Goal: Ask a question

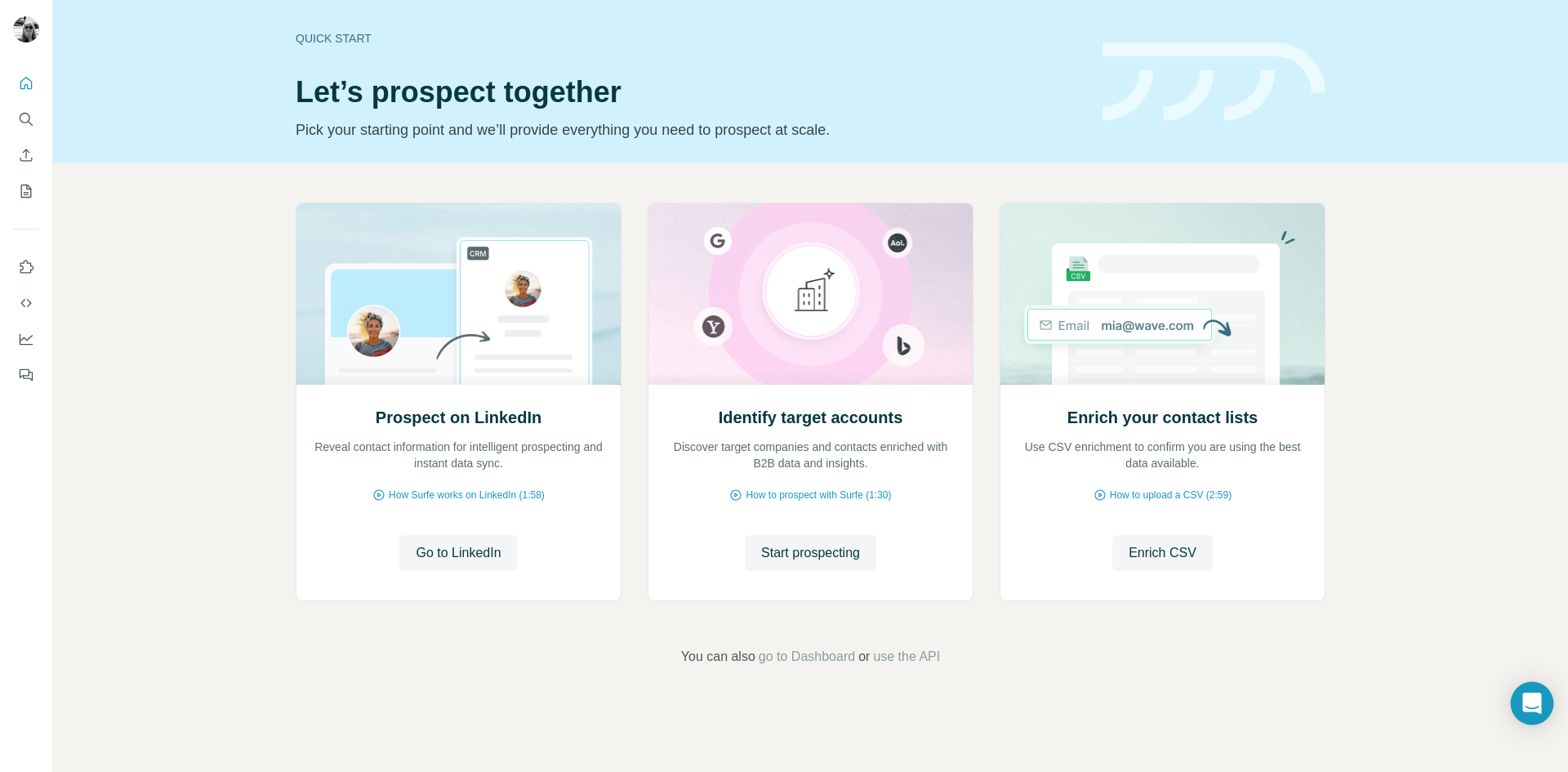
click at [1542, 700] on div "Open Intercom Messenger" at bounding box center [1532, 704] width 44 height 44
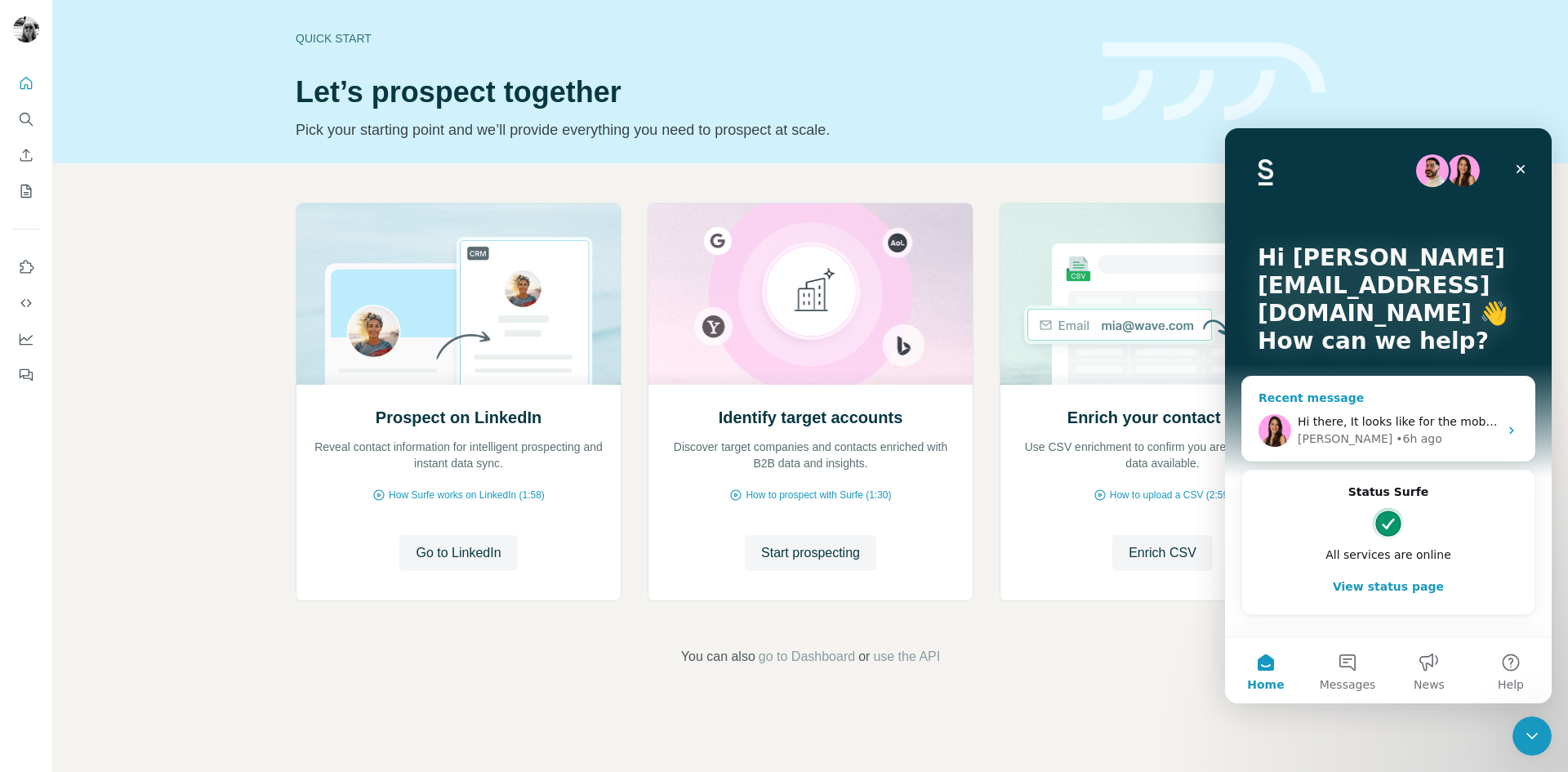
click at [1440, 433] on div "[PERSON_NAME] • 6h ago" at bounding box center [1398, 439] width 201 height 17
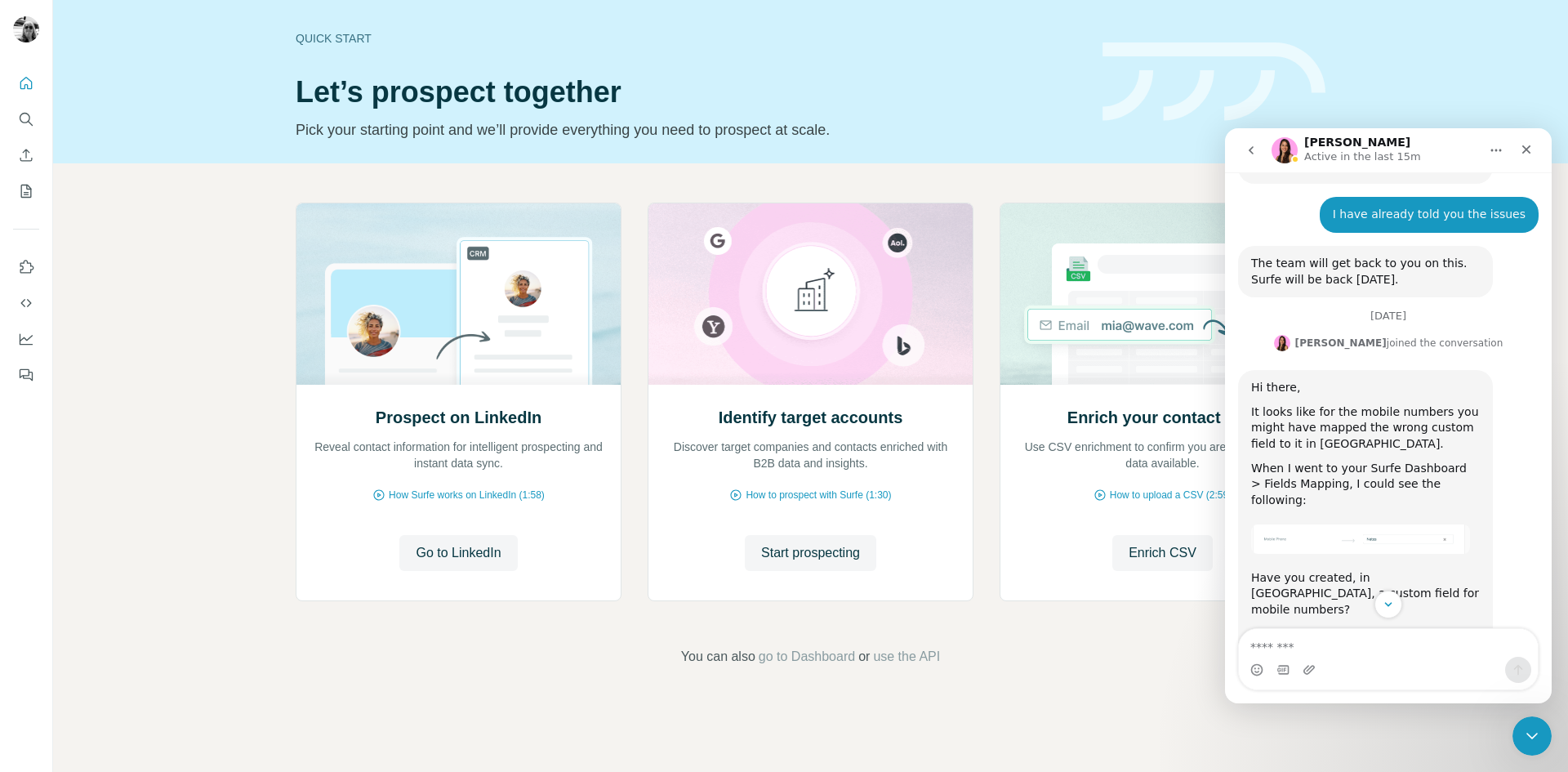
scroll to position [4986, 0]
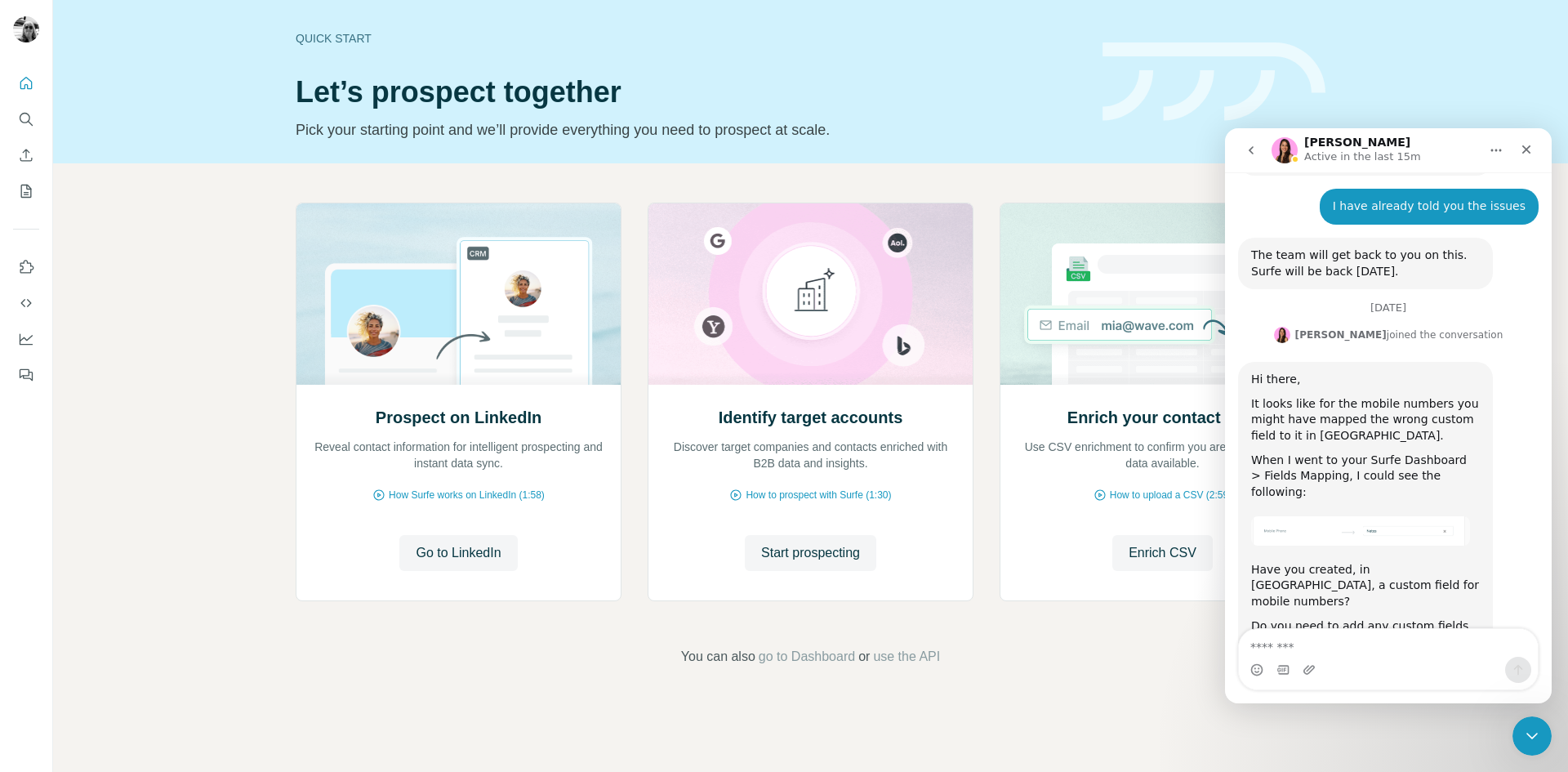
click at [1296, 641] on textarea "Message…" at bounding box center [1388, 643] width 299 height 28
type textarea "*"
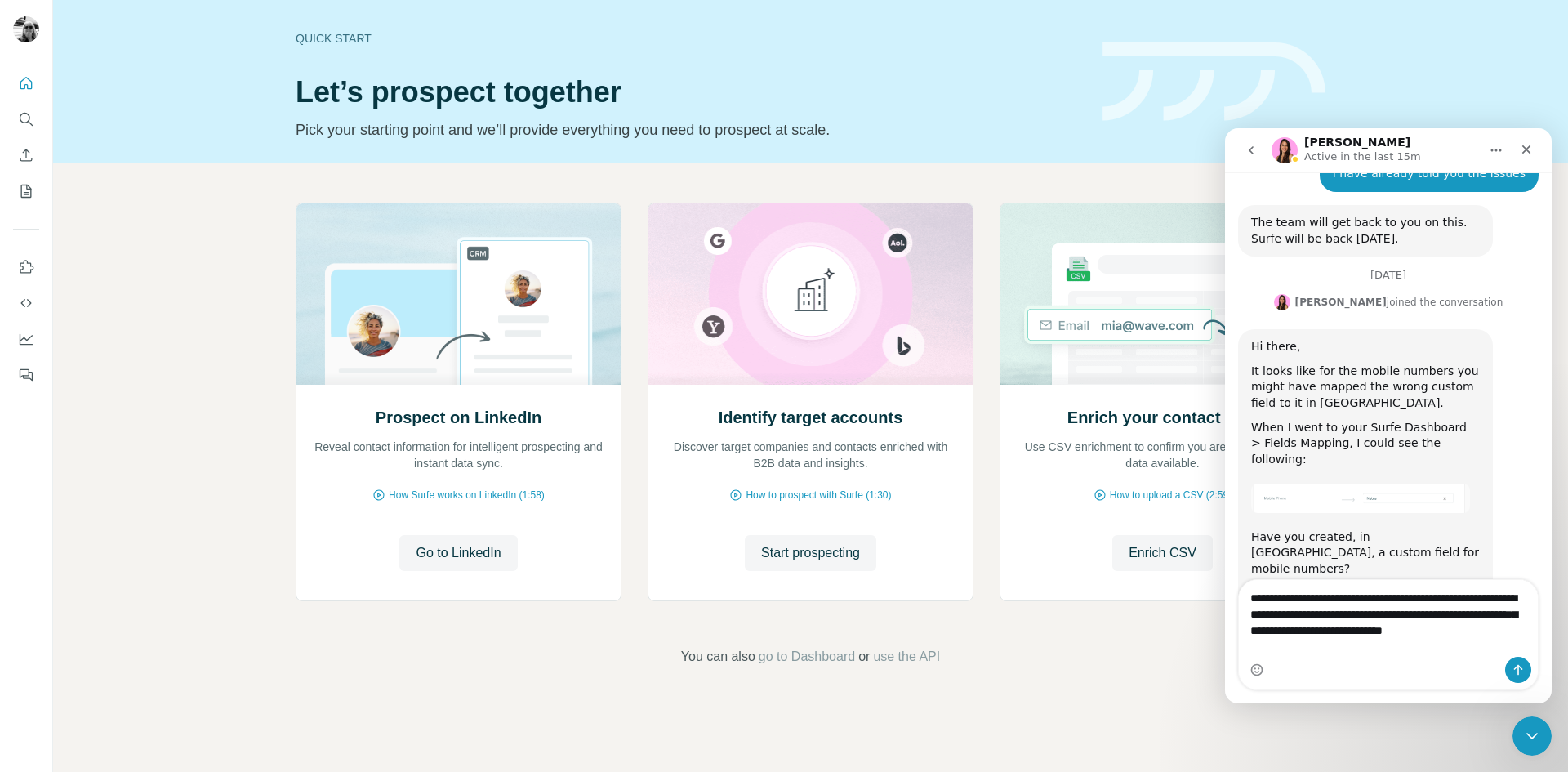
scroll to position [5035, 0]
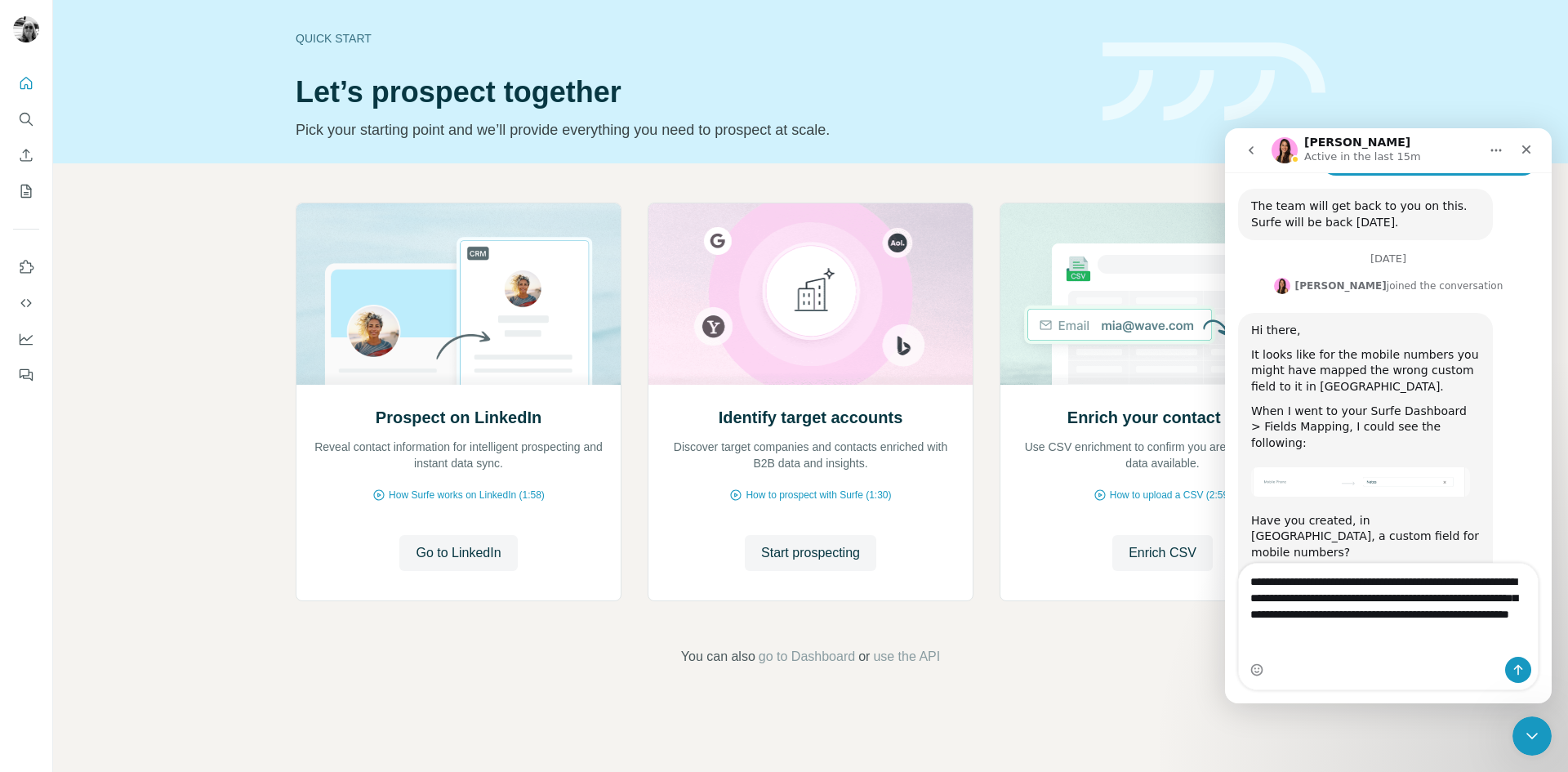
type textarea "**********"
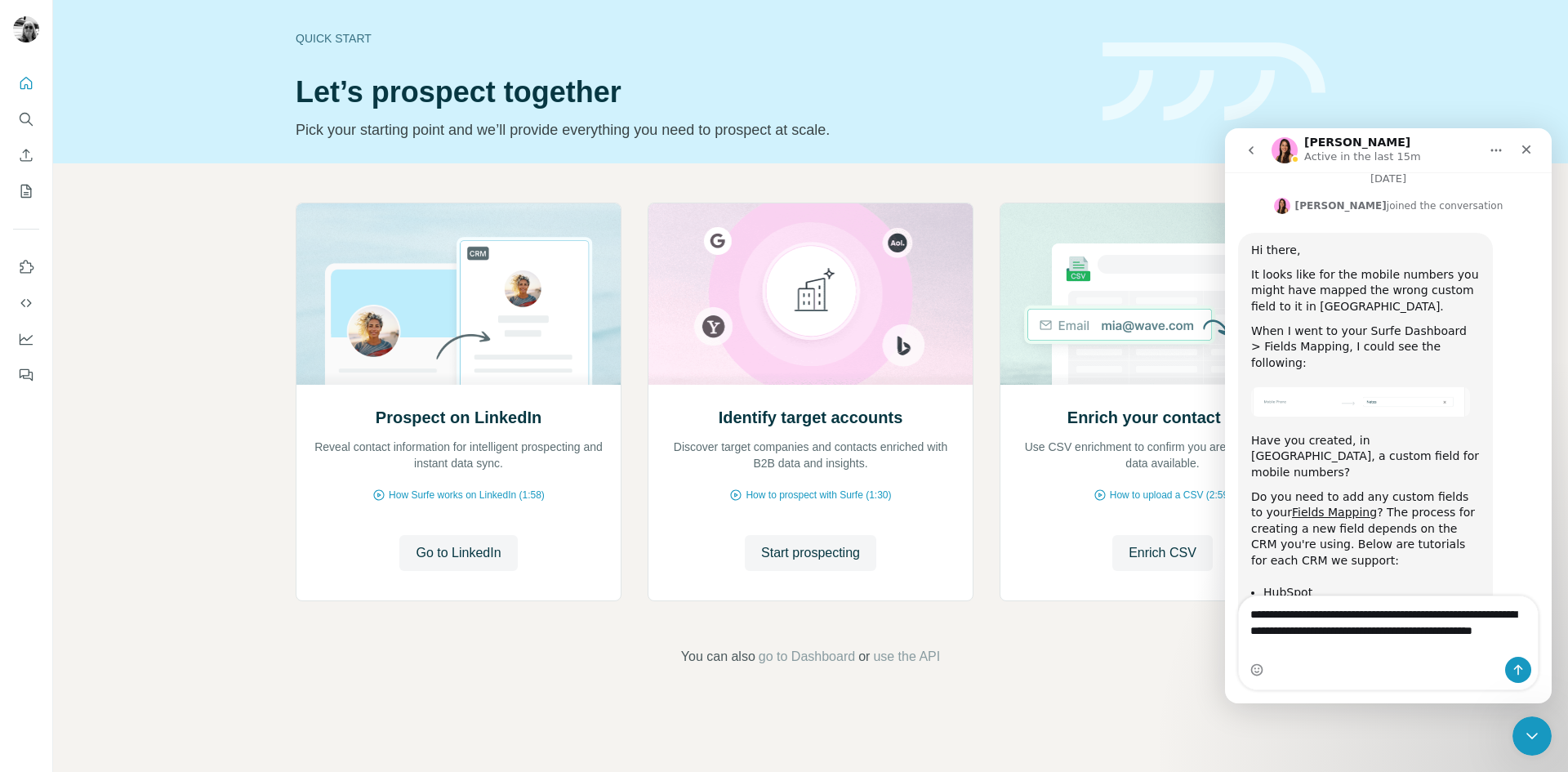
scroll to position [5132, 0]
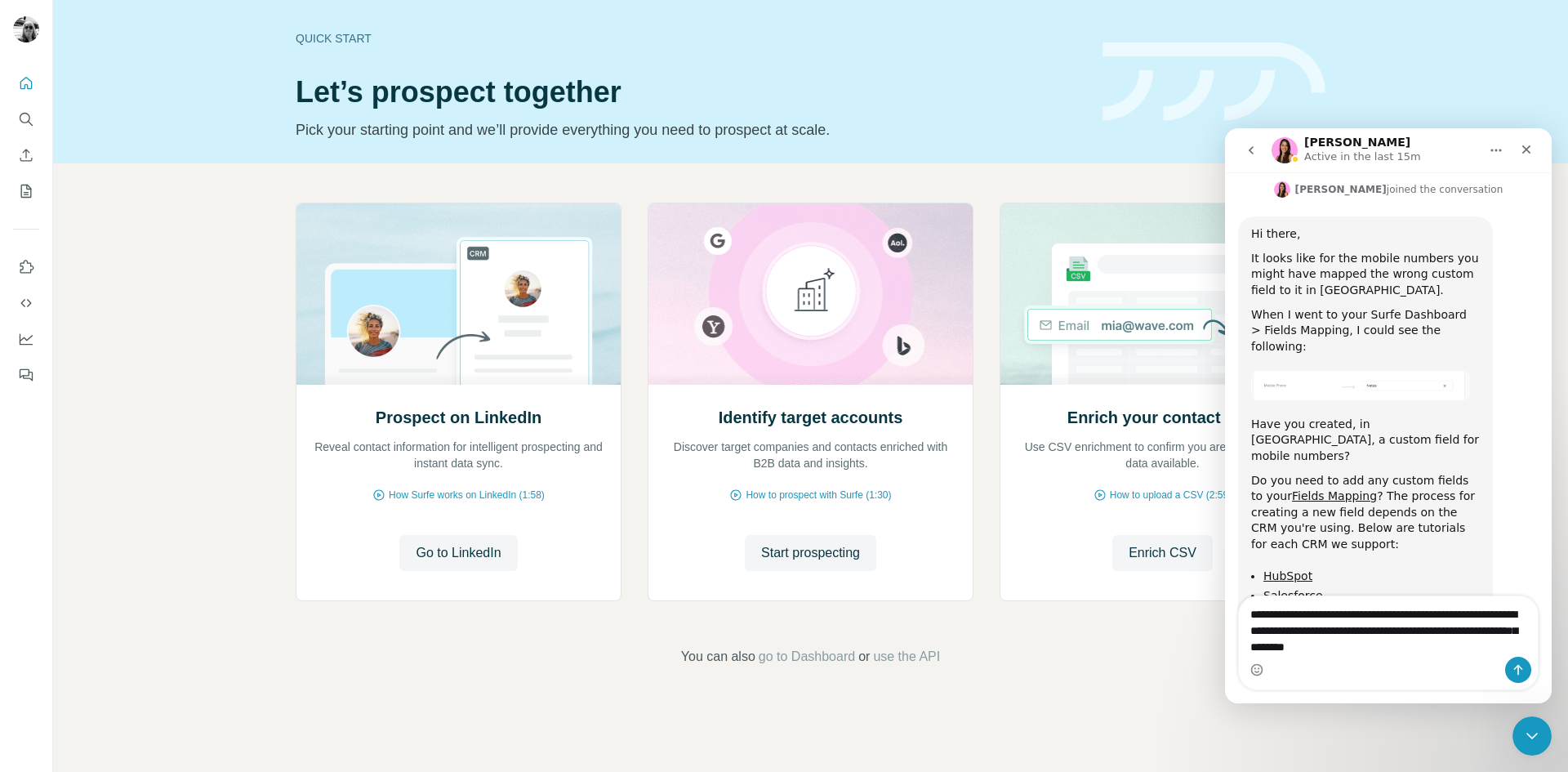
type textarea "**********"
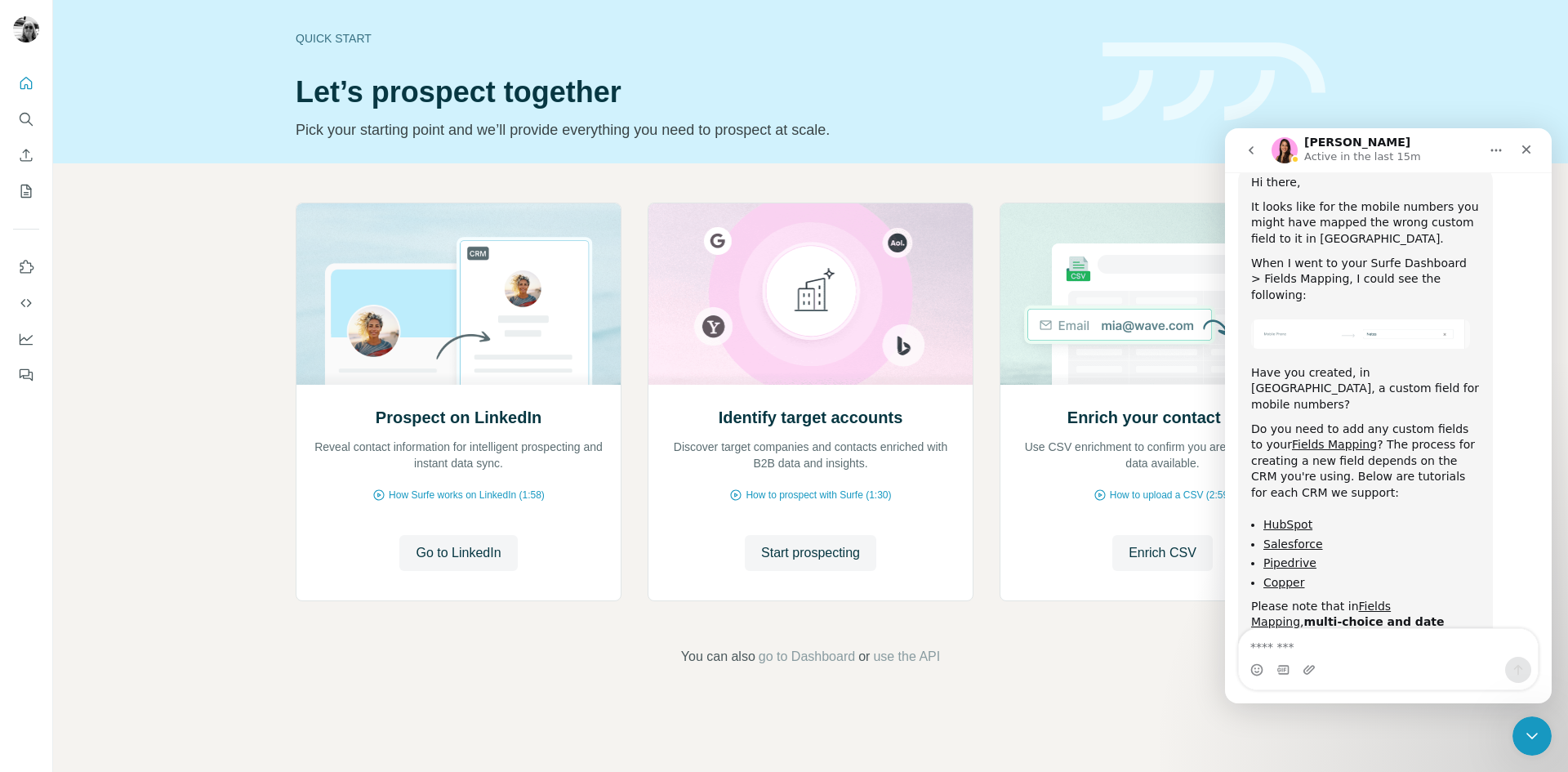
scroll to position [5184, 0]
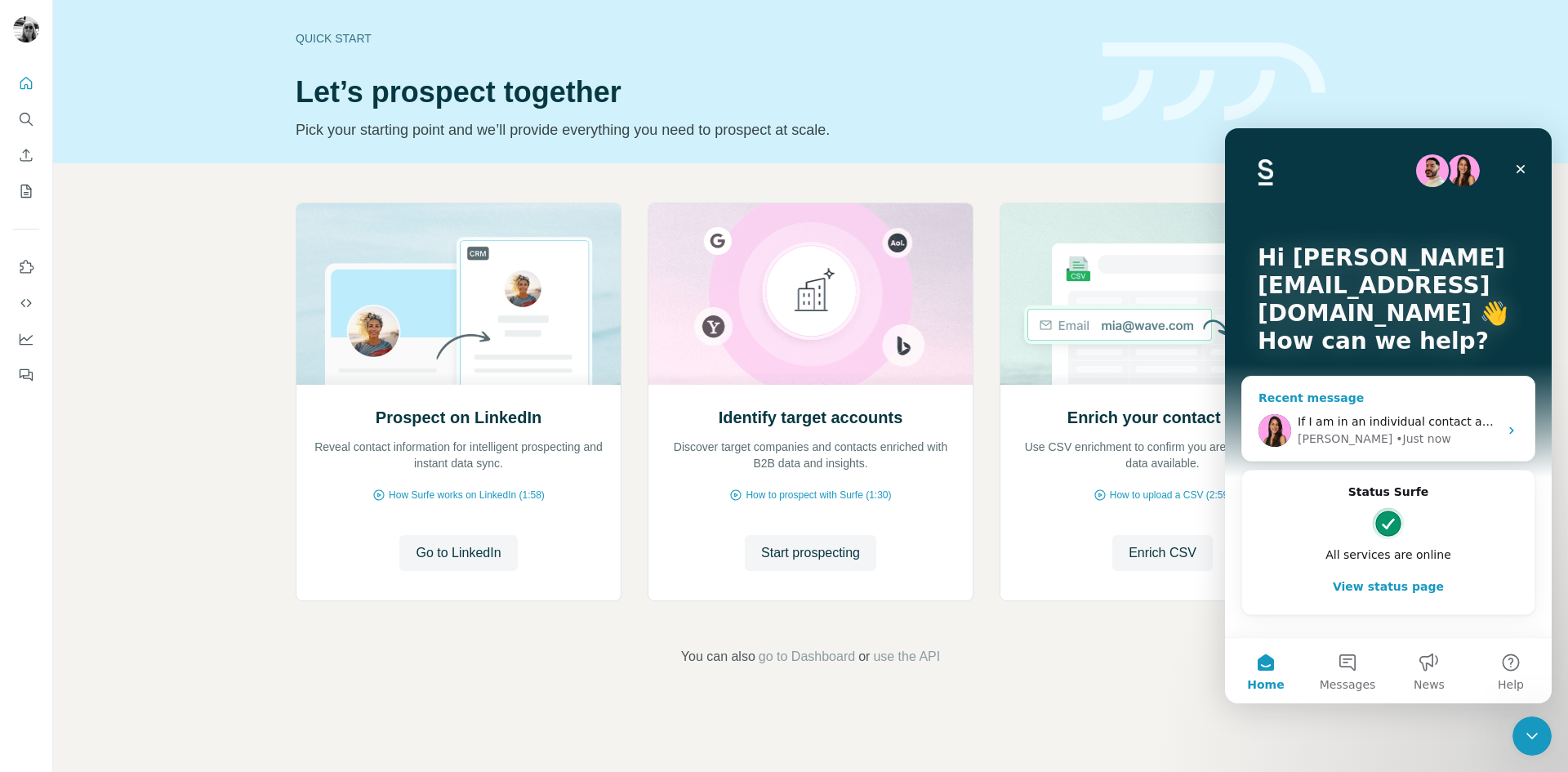
click at [1421, 408] on div "If I am in an individual contact and ask for mobile and email there and use my …" at bounding box center [1388, 430] width 292 height 60
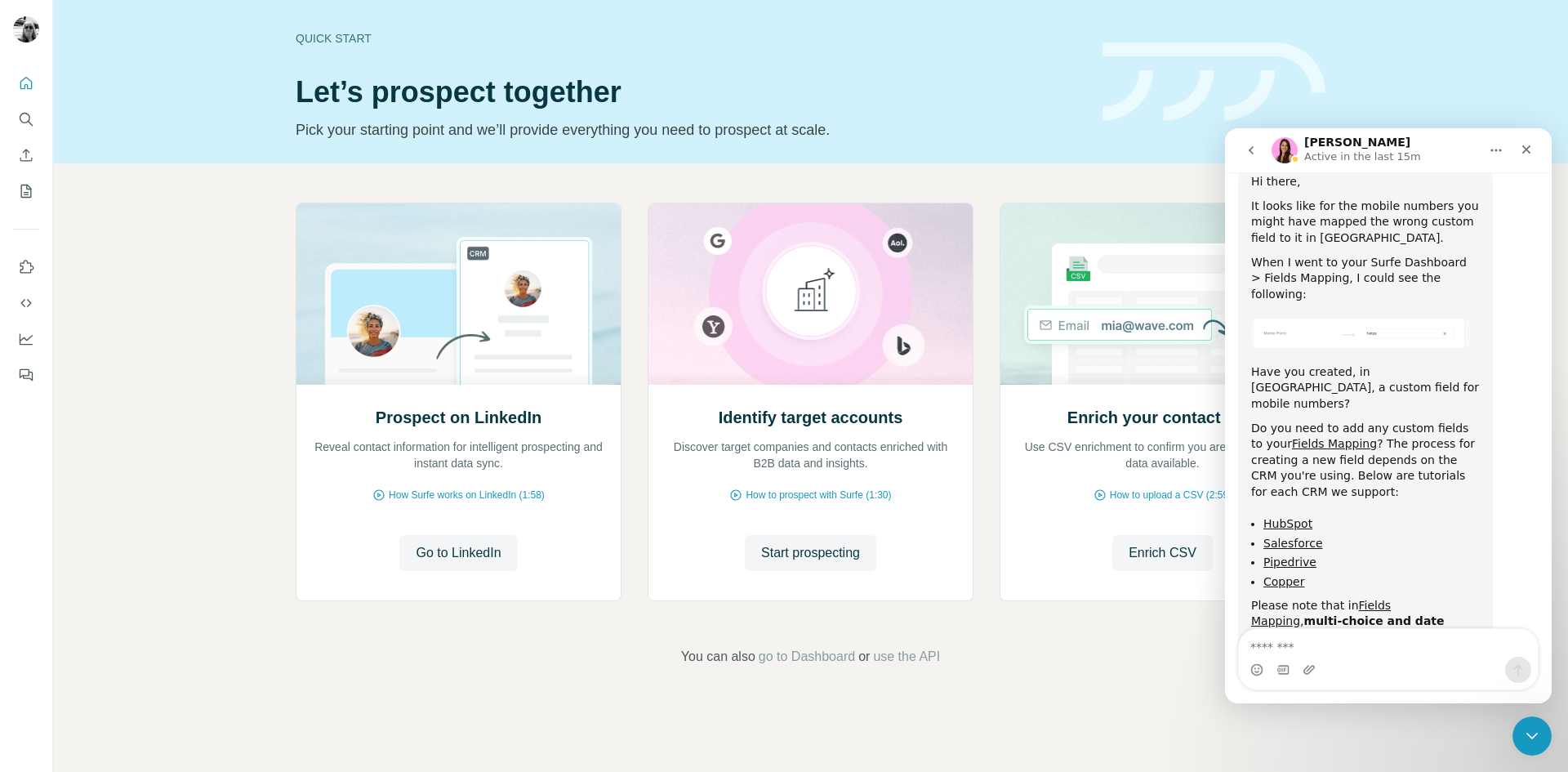
scroll to position [5184, 0]
click at [1352, 639] on textarea "Message…" at bounding box center [1388, 643] width 299 height 28
